Goal: Navigation & Orientation: Find specific page/section

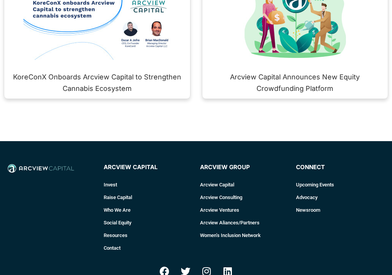
scroll to position [1012, 0]
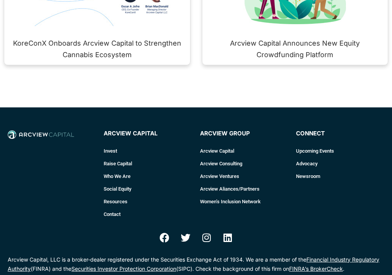
click at [104, 183] on link "Who We Are" at bounding box center [148, 176] width 88 height 13
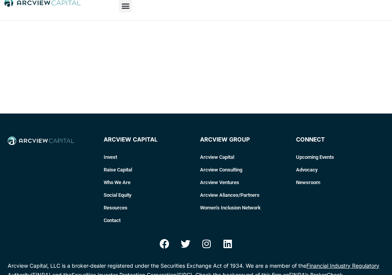
scroll to position [7, 0]
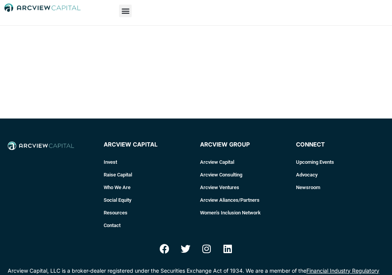
click at [109, 187] on link "Who We Are" at bounding box center [148, 187] width 88 height 13
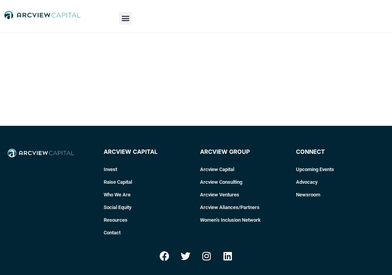
click at [104, 181] on link "Raise Capital" at bounding box center [148, 182] width 88 height 13
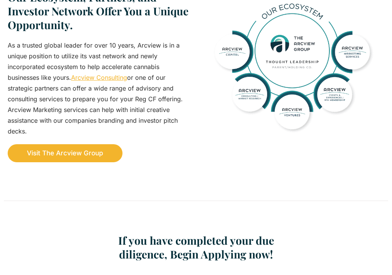
scroll to position [730, 0]
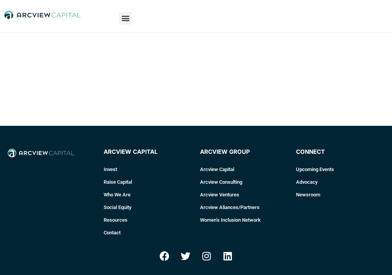
click at [0, 0] on link "Invest" at bounding box center [0, 0] width 0 height 0
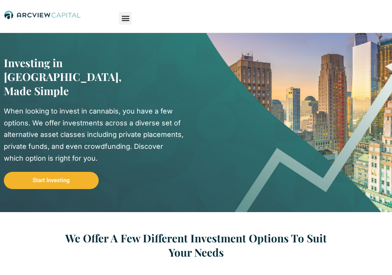
click at [0, 0] on link "Resources" at bounding box center [0, 0] width 0 height 0
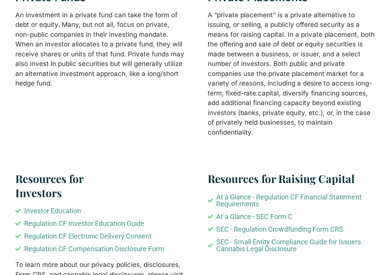
scroll to position [392, 0]
